Goal: Book appointment/travel/reservation

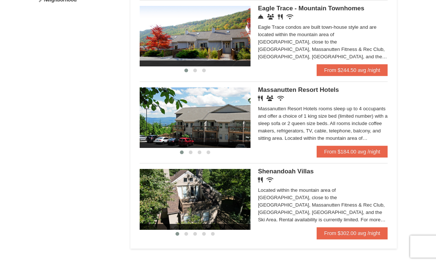
scroll to position [411, 0]
click at [214, 186] on img at bounding box center [195, 199] width 111 height 61
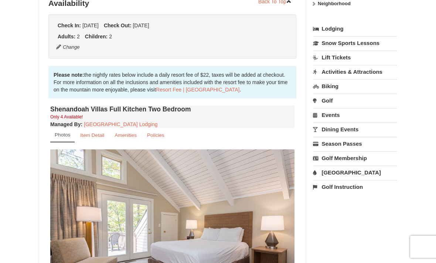
scroll to position [238, 0]
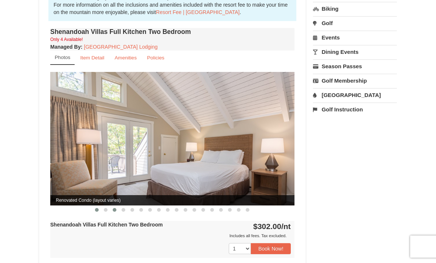
click at [115, 207] on button at bounding box center [114, 210] width 9 height 7
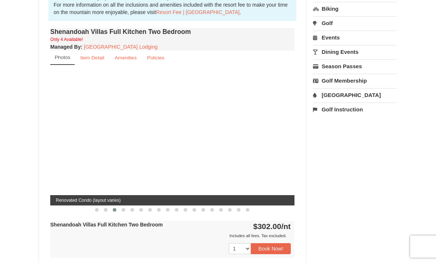
scroll to position [238, 0]
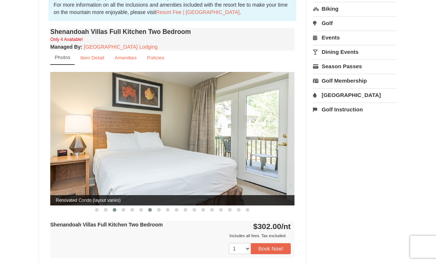
click at [145, 206] on button at bounding box center [149, 209] width 9 height 7
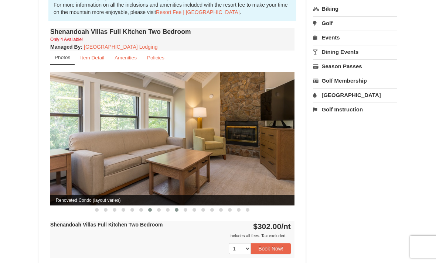
click at [176, 208] on span at bounding box center [177, 210] width 4 height 4
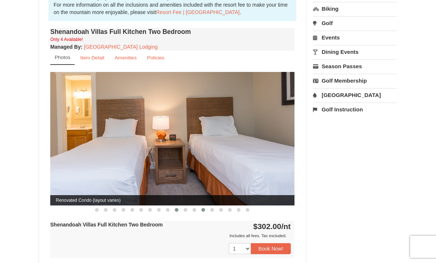
click at [202, 208] on span at bounding box center [203, 210] width 4 height 4
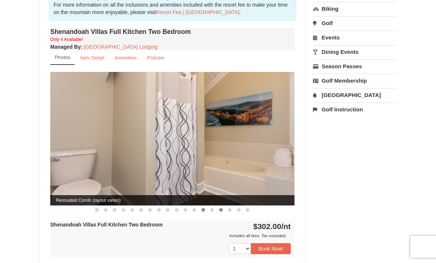
click at [224, 206] on button at bounding box center [220, 209] width 9 height 7
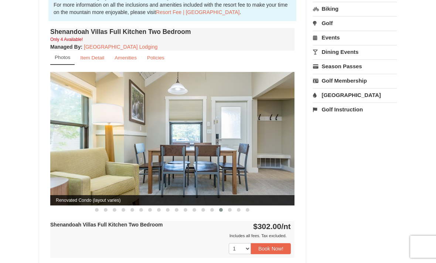
click at [250, 197] on span "Renovated Condo (layout varies)" at bounding box center [172, 200] width 244 height 10
click at [247, 208] on span at bounding box center [247, 210] width 4 height 4
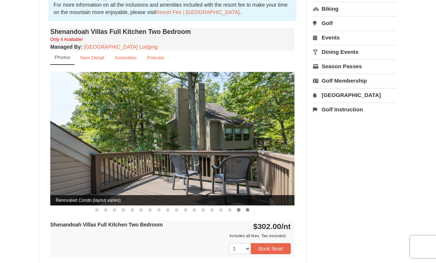
click at [238, 208] on span at bounding box center [239, 210] width 4 height 4
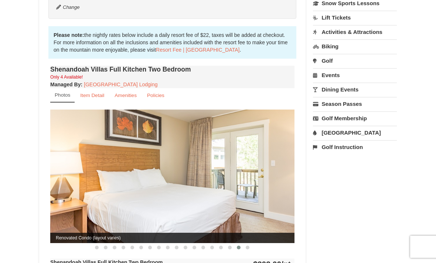
scroll to position [198, 0]
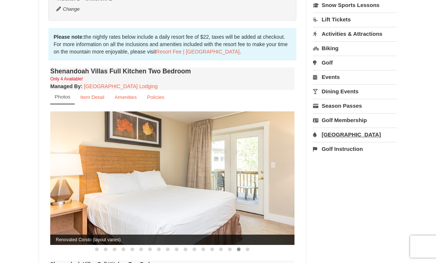
click at [327, 132] on link "[GEOGRAPHIC_DATA]" at bounding box center [355, 135] width 84 height 14
click at [327, 179] on button "Search" at bounding box center [325, 181] width 25 height 10
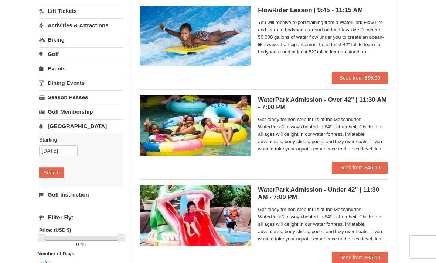
scroll to position [75, 0]
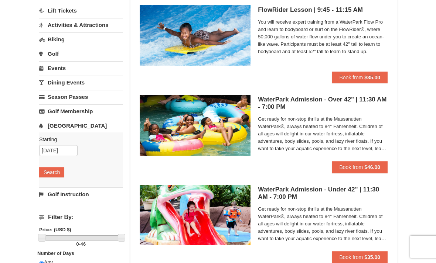
click at [199, 138] on img at bounding box center [195, 125] width 111 height 61
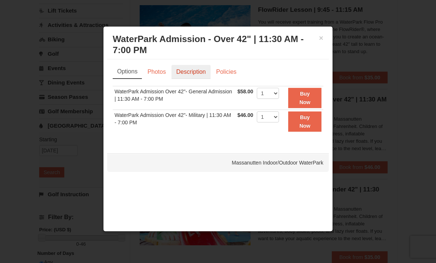
click at [193, 71] on link "Description" at bounding box center [190, 72] width 39 height 14
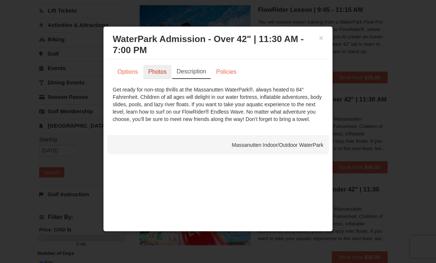
click at [165, 69] on link "Photos" at bounding box center [157, 72] width 28 height 14
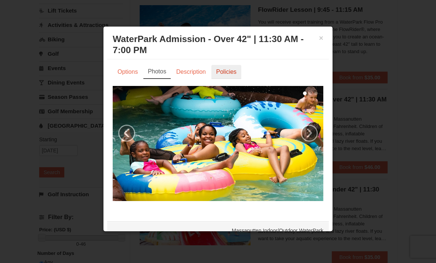
click at [227, 66] on link "Policies" at bounding box center [226, 72] width 30 height 14
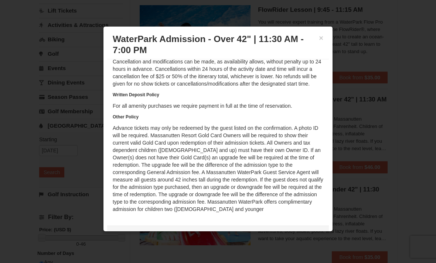
scroll to position [43, 0]
